Goal: Check status: Check status

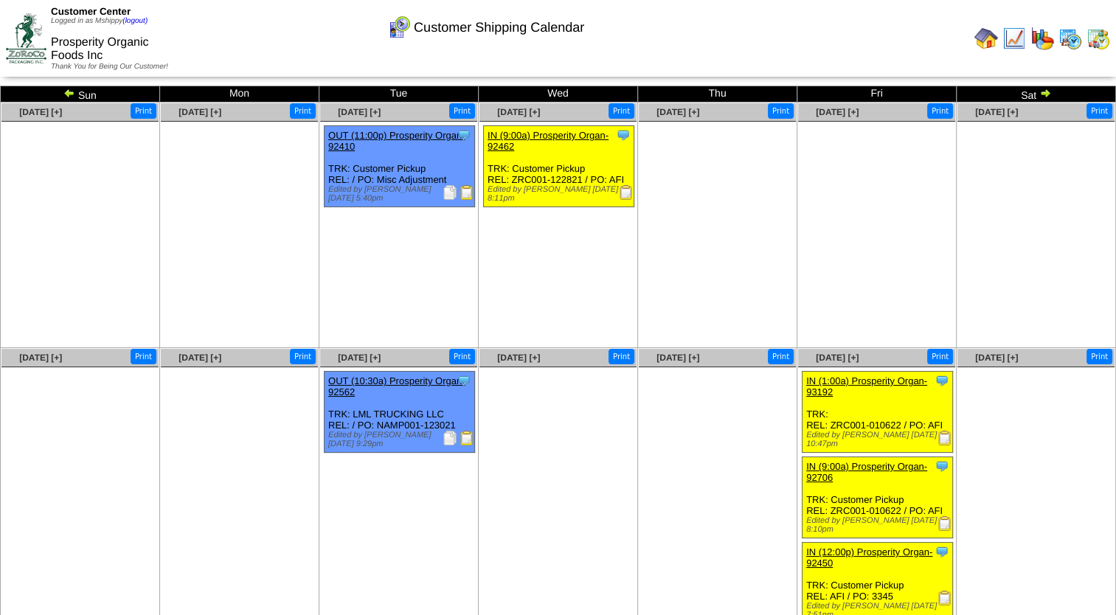
click at [1043, 90] on img at bounding box center [1046, 93] width 12 height 12
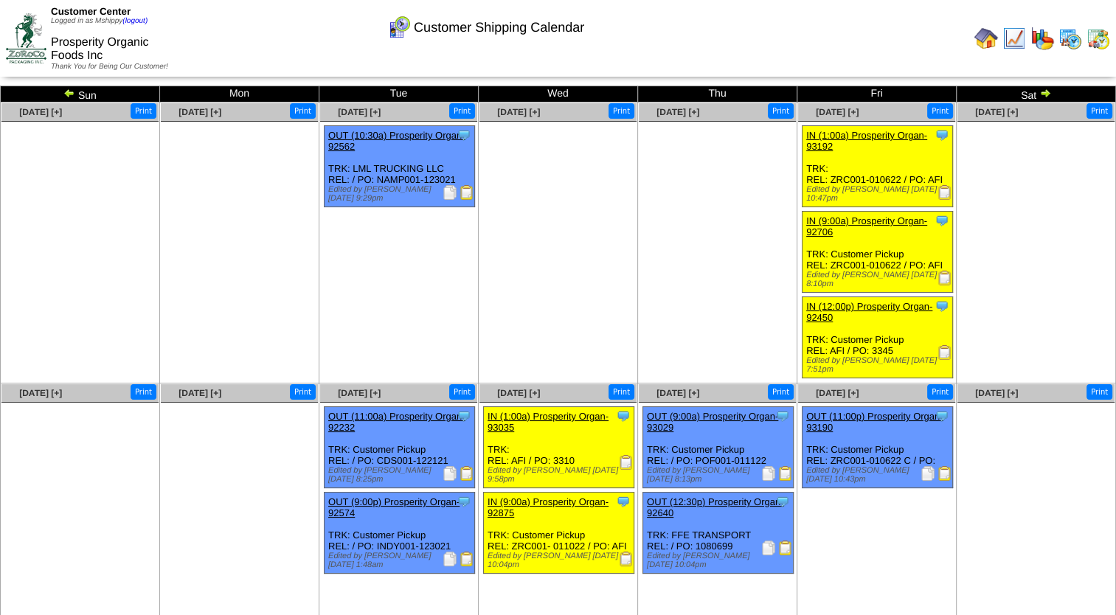
click at [62, 92] on td "Sun" at bounding box center [80, 94] width 159 height 16
click at [71, 90] on img at bounding box center [69, 93] width 12 height 12
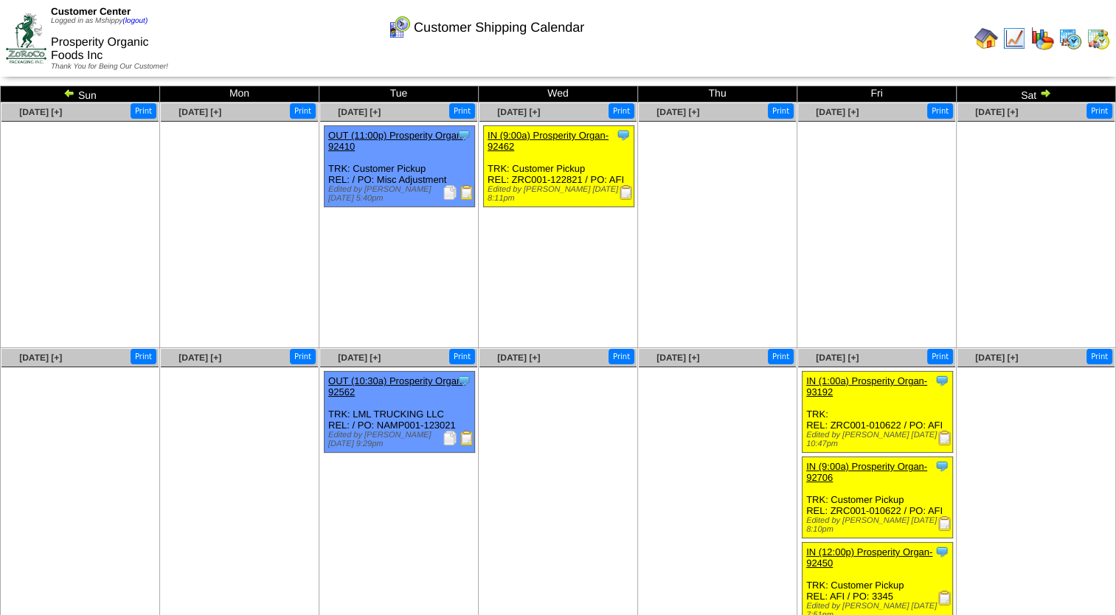
click at [71, 90] on img at bounding box center [69, 93] width 12 height 12
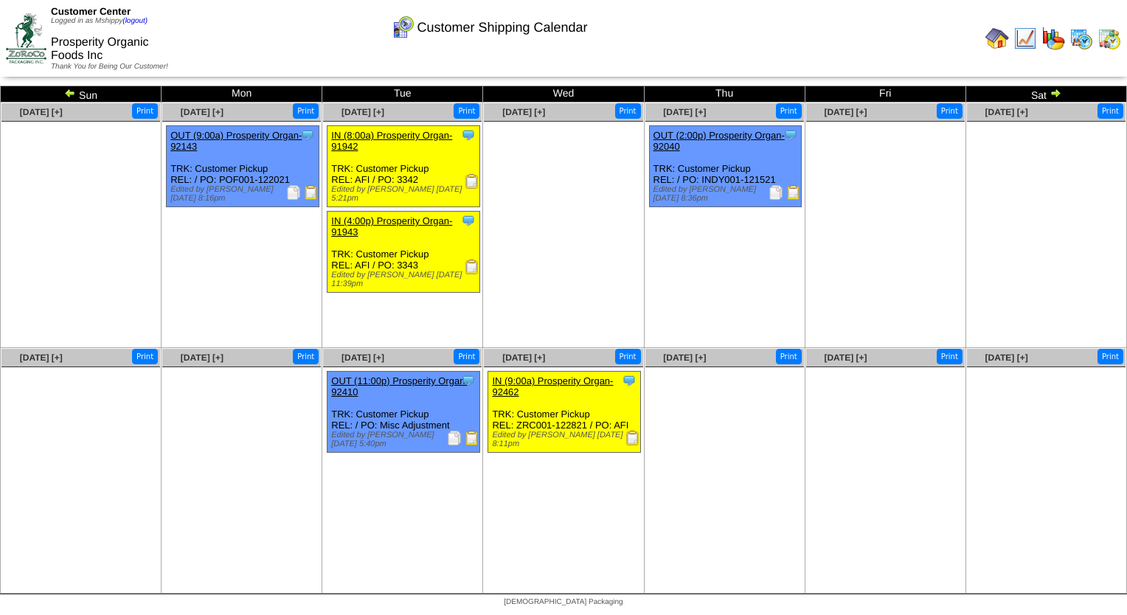
click at [74, 91] on img at bounding box center [70, 93] width 12 height 12
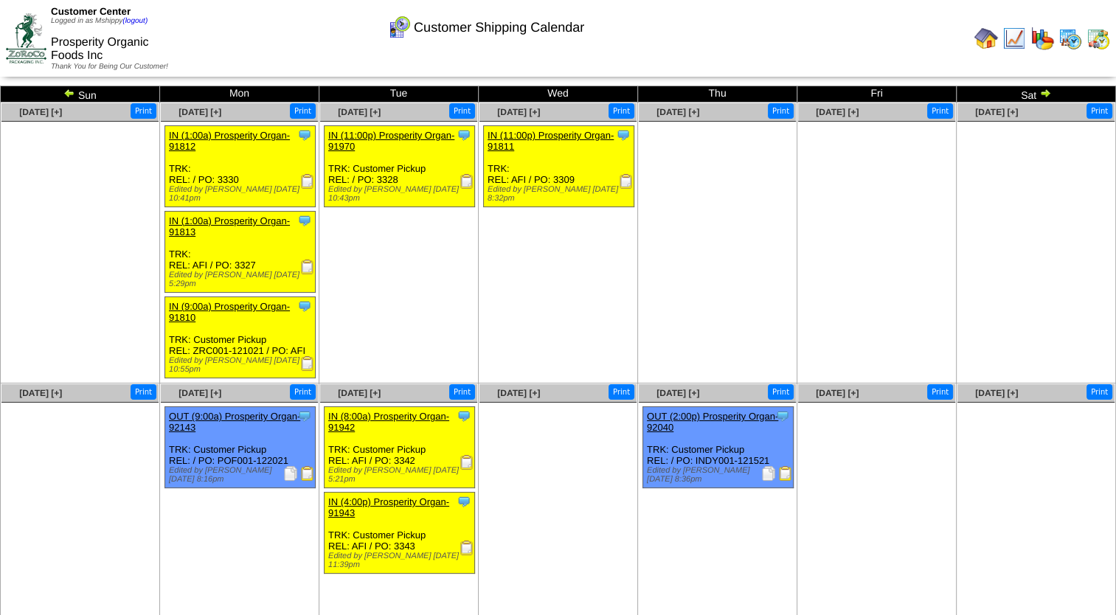
click at [1038, 91] on td "Sat" at bounding box center [1036, 94] width 159 height 16
click at [69, 93] on img at bounding box center [69, 93] width 12 height 12
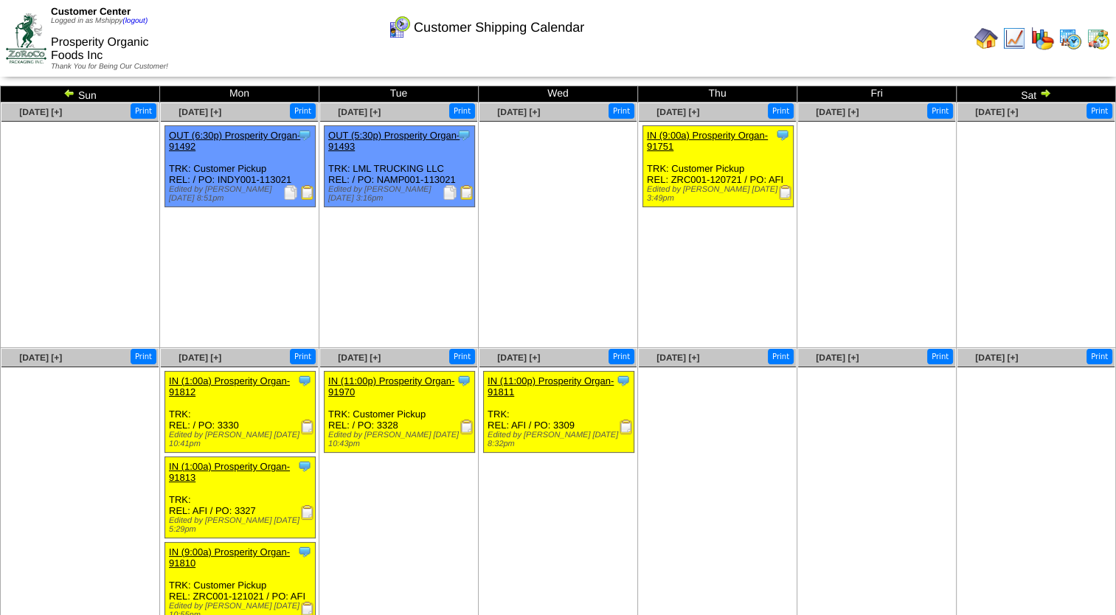
click at [67, 87] on img at bounding box center [69, 93] width 12 height 12
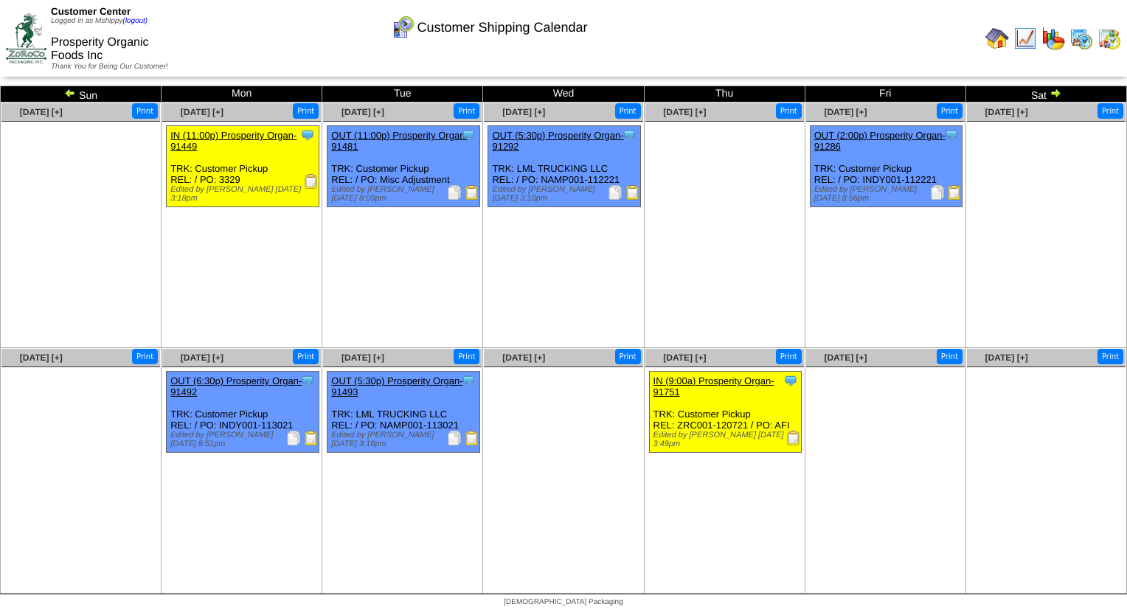
click at [69, 95] on img at bounding box center [70, 93] width 12 height 12
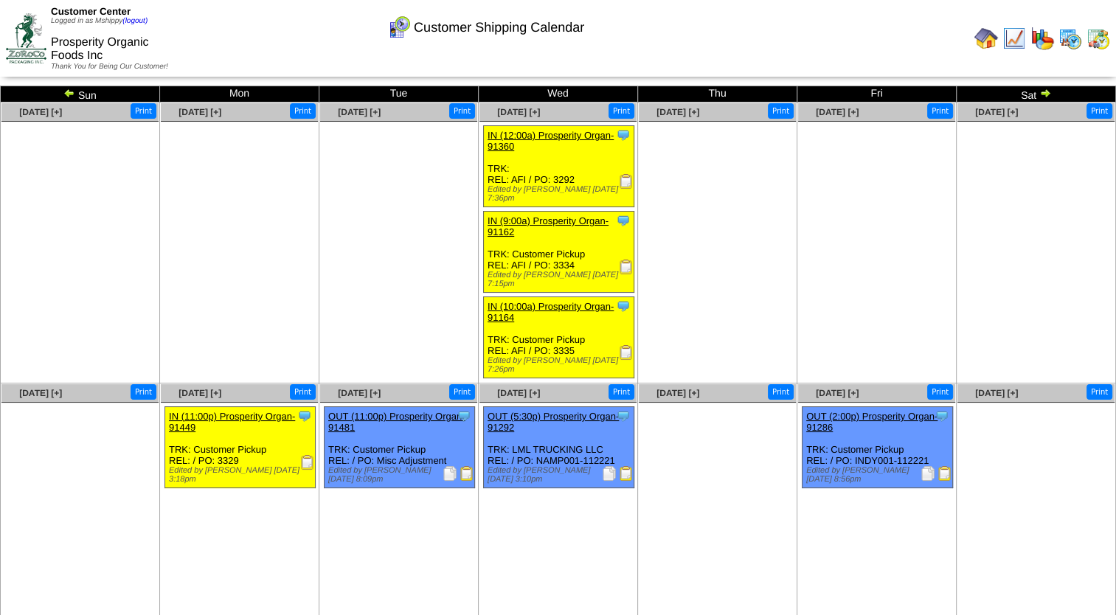
click at [1045, 91] on img at bounding box center [1046, 93] width 12 height 12
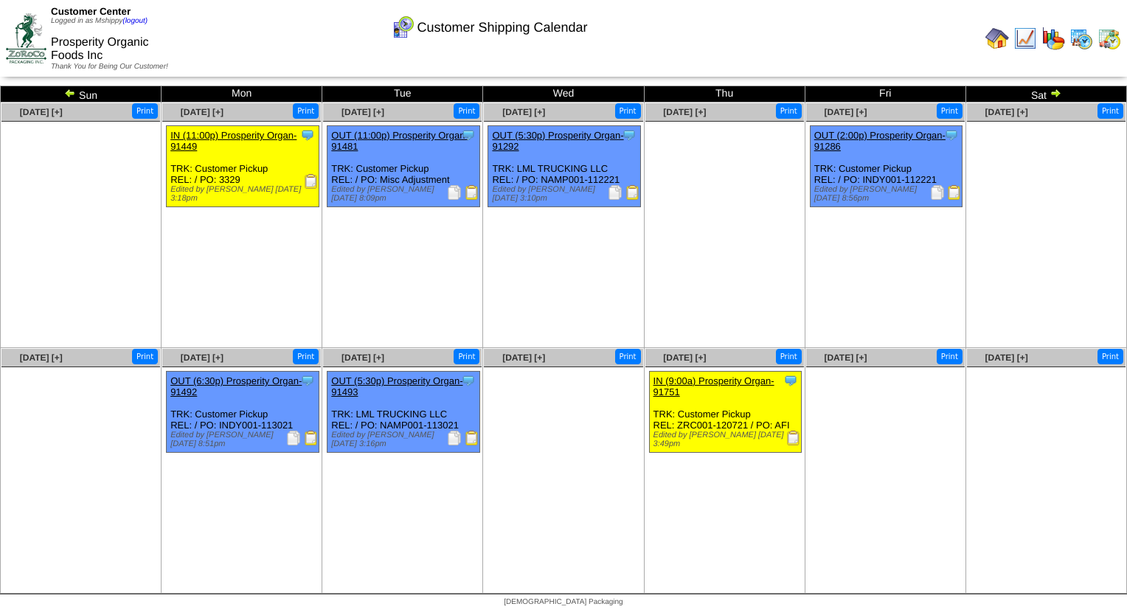
click at [1045, 91] on td "Sat" at bounding box center [1046, 94] width 161 height 16
click at [1055, 95] on img at bounding box center [1056, 93] width 12 height 12
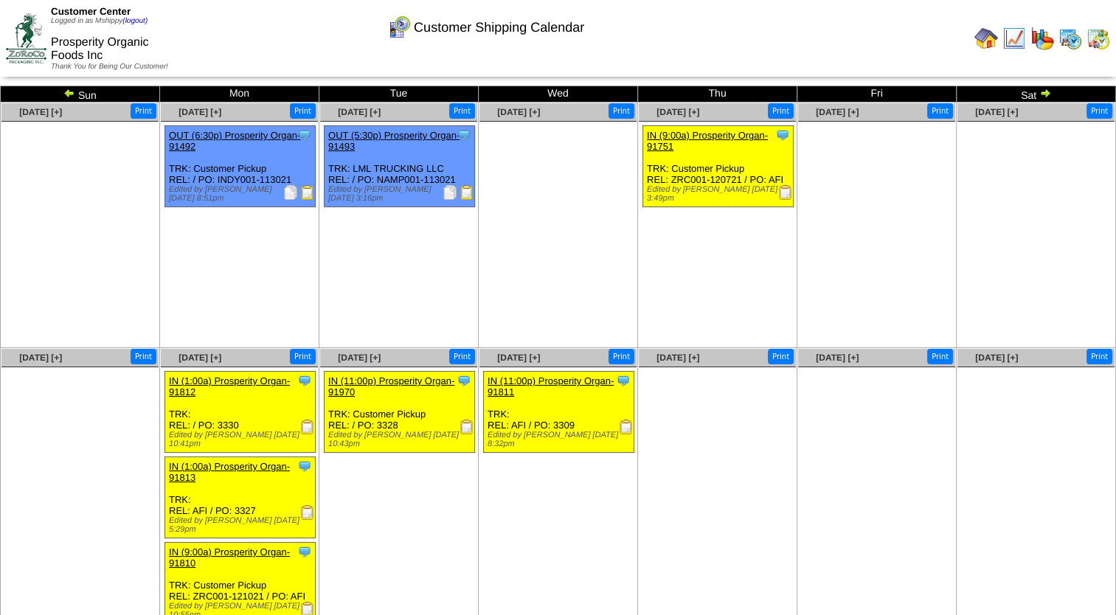
click at [1052, 95] on td "Sat" at bounding box center [1036, 94] width 159 height 16
click at [1042, 91] on img at bounding box center [1046, 93] width 12 height 12
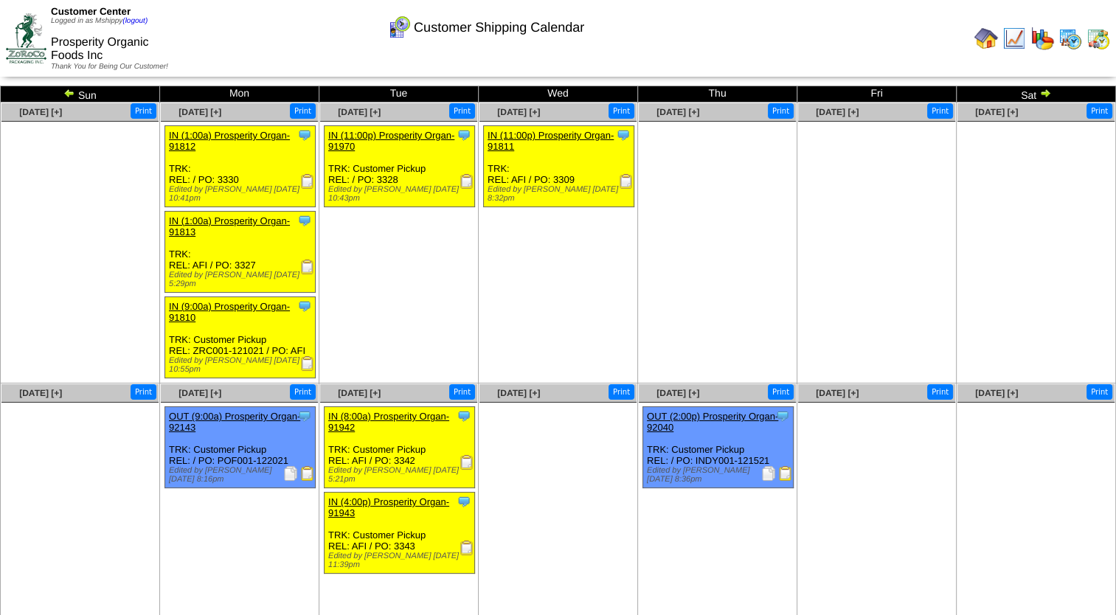
click at [1042, 91] on img at bounding box center [1046, 93] width 12 height 12
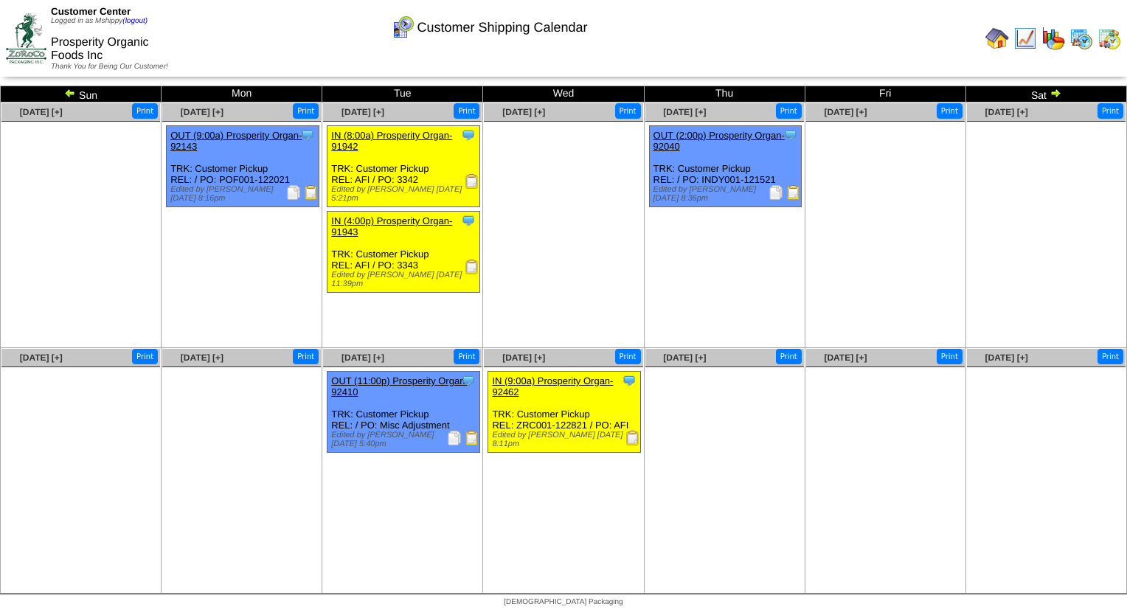
click at [1042, 91] on td "Sat" at bounding box center [1046, 94] width 161 height 16
click at [1052, 93] on img at bounding box center [1056, 93] width 12 height 12
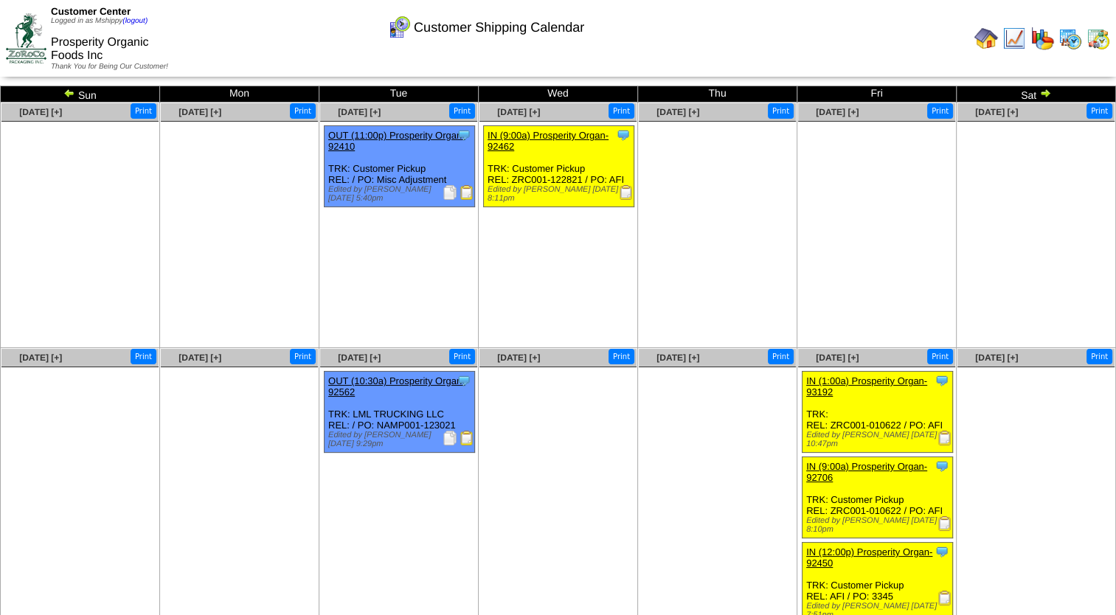
click at [1045, 94] on img at bounding box center [1046, 93] width 12 height 12
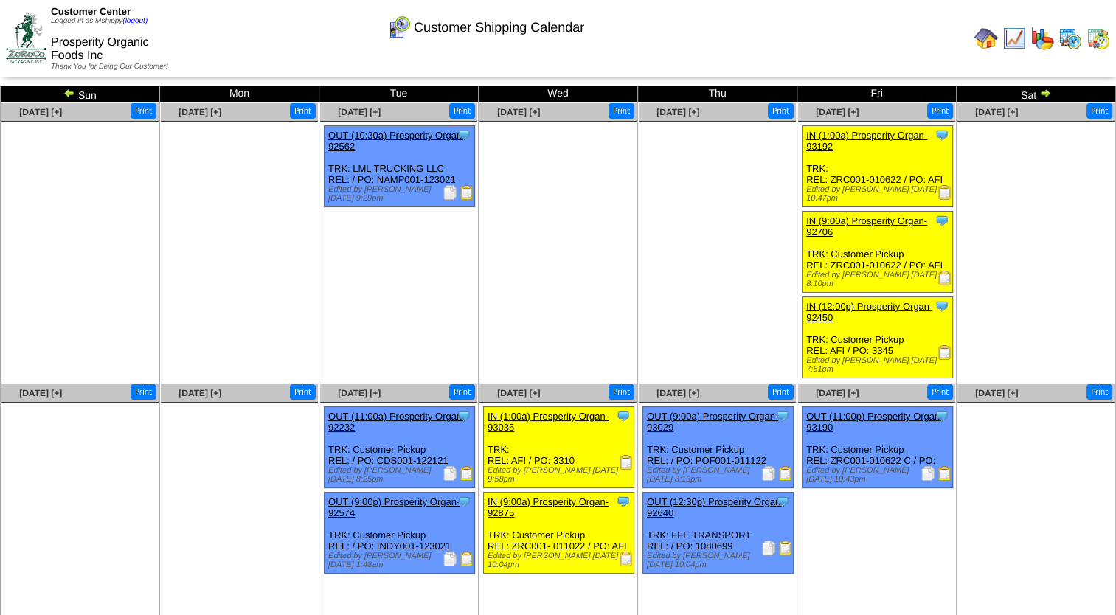
click at [1046, 91] on img at bounding box center [1046, 93] width 12 height 12
